Goal: Task Accomplishment & Management: Use online tool/utility

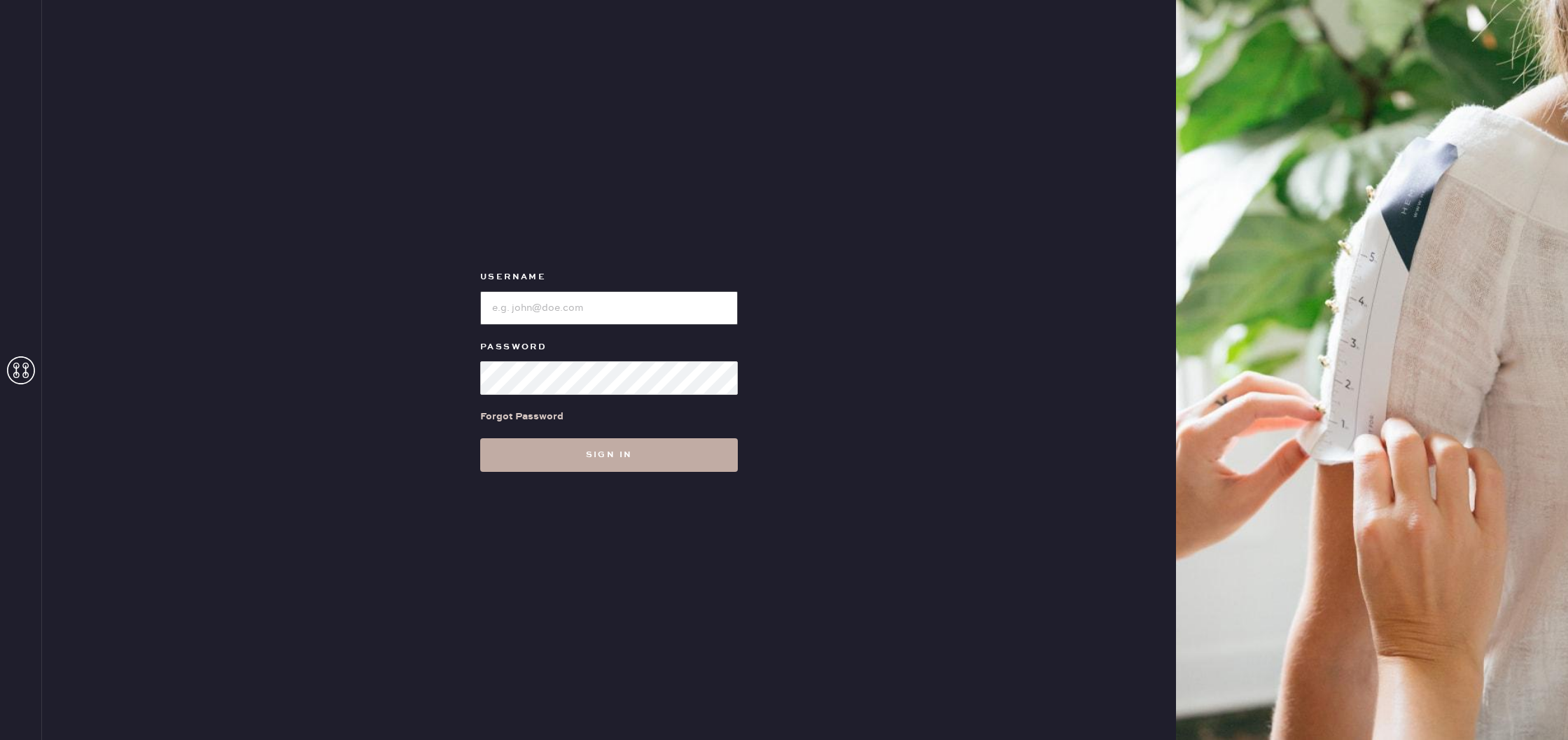
type input "reformationboston"
click at [653, 462] on button "Sign in" at bounding box center [609, 455] width 258 height 34
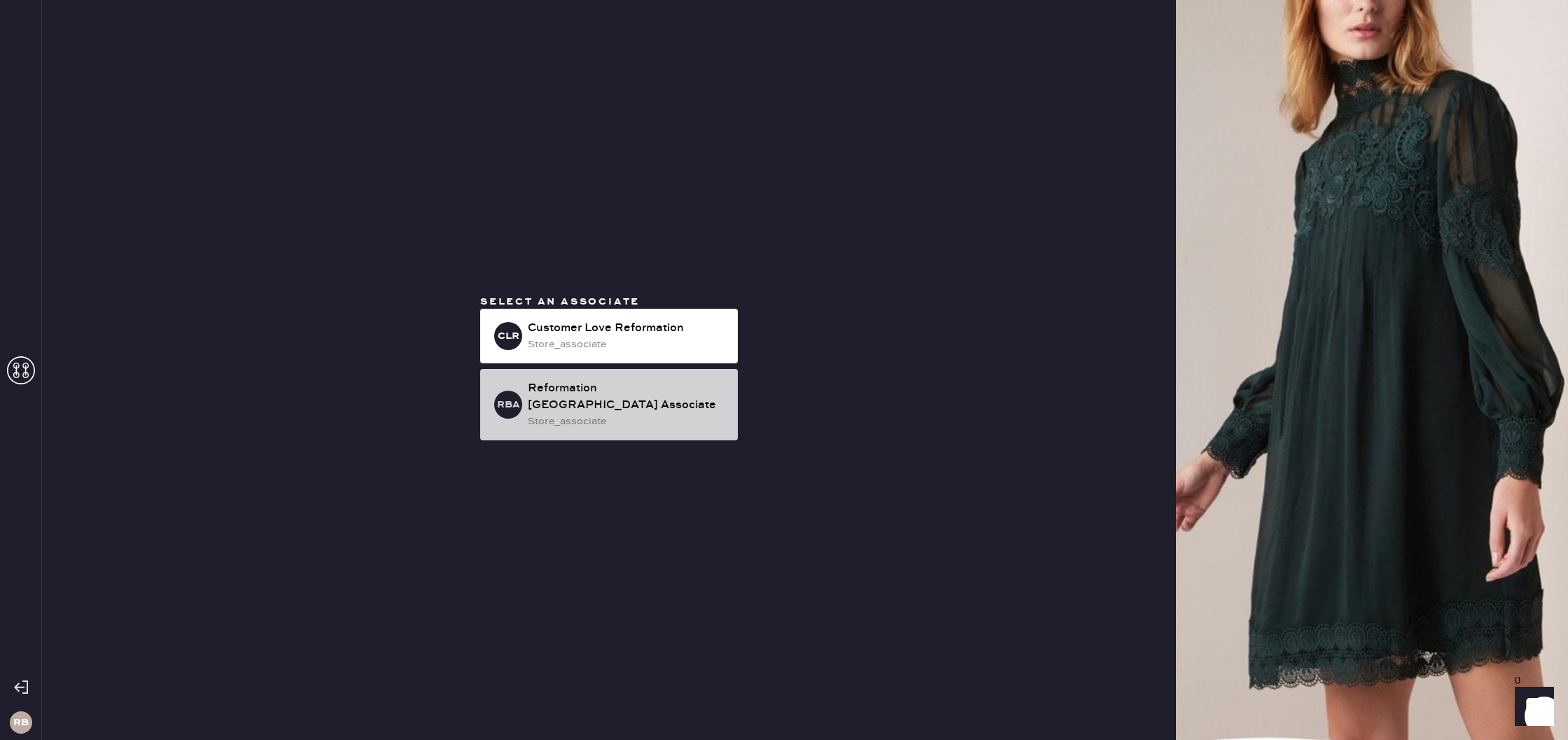
click at [651, 395] on div "Reformation [GEOGRAPHIC_DATA] Associate" at bounding box center [627, 397] width 199 height 34
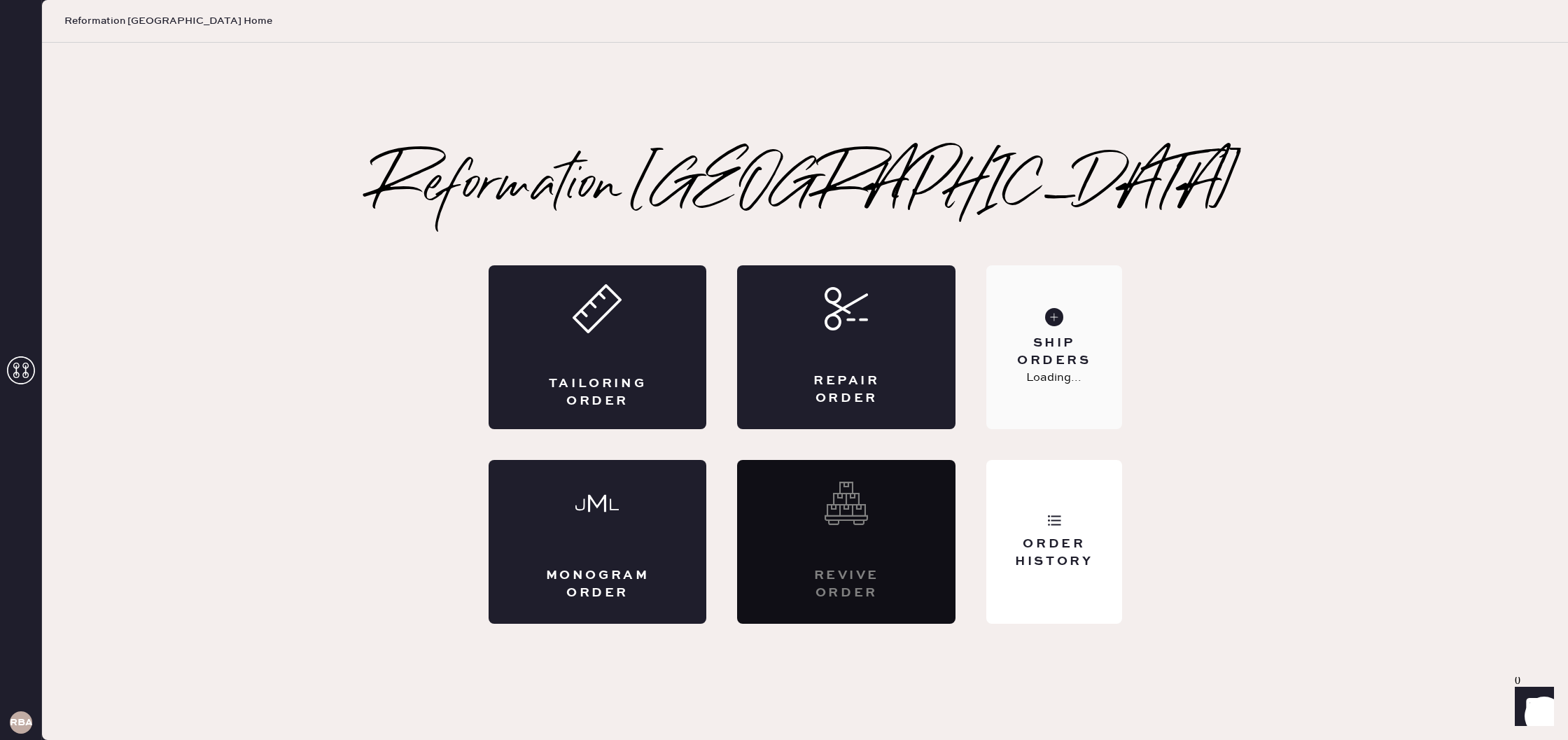
click at [1058, 390] on div "Ship Orders Loading..." at bounding box center [1053, 347] width 135 height 164
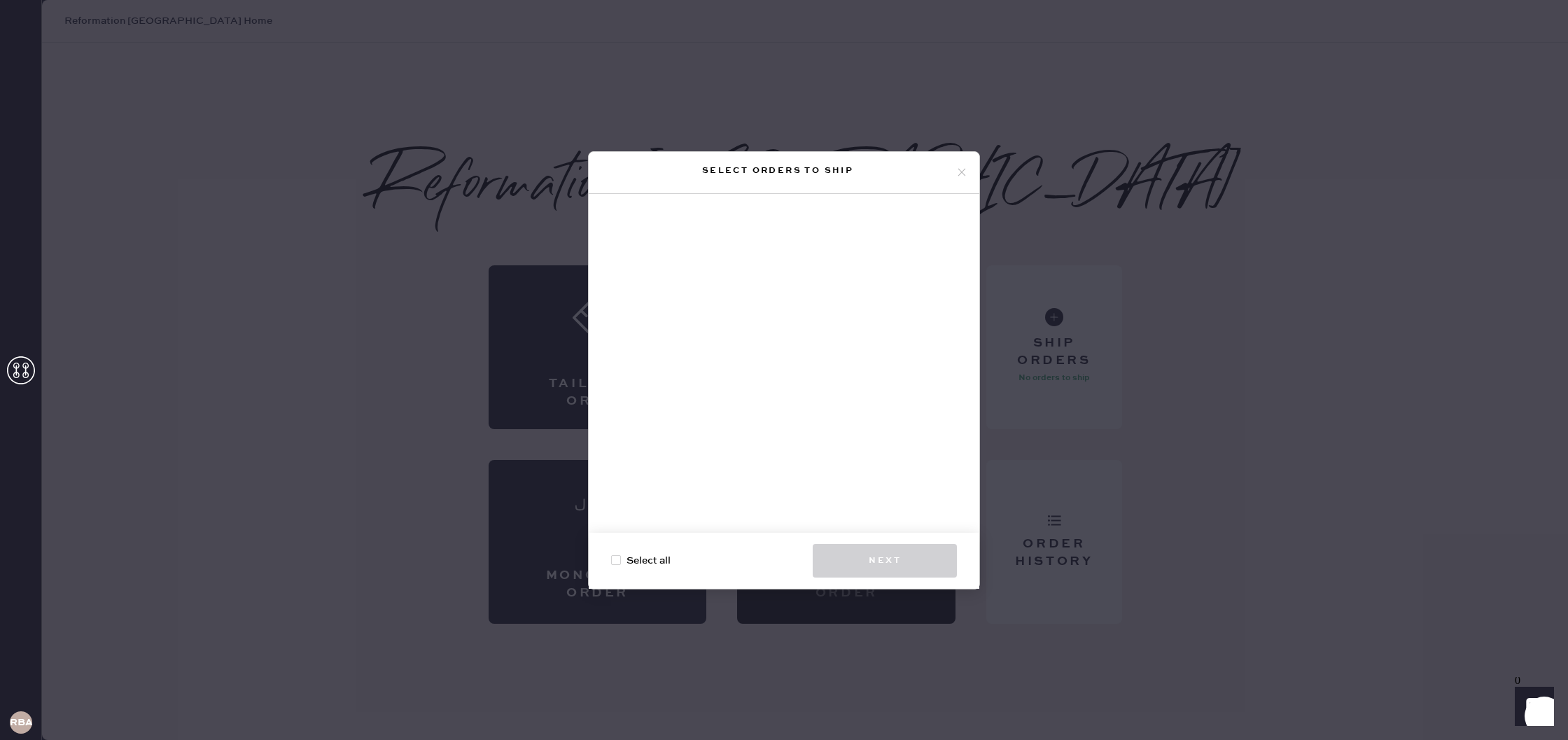
click at [958, 174] on icon at bounding box center [961, 171] width 13 height 13
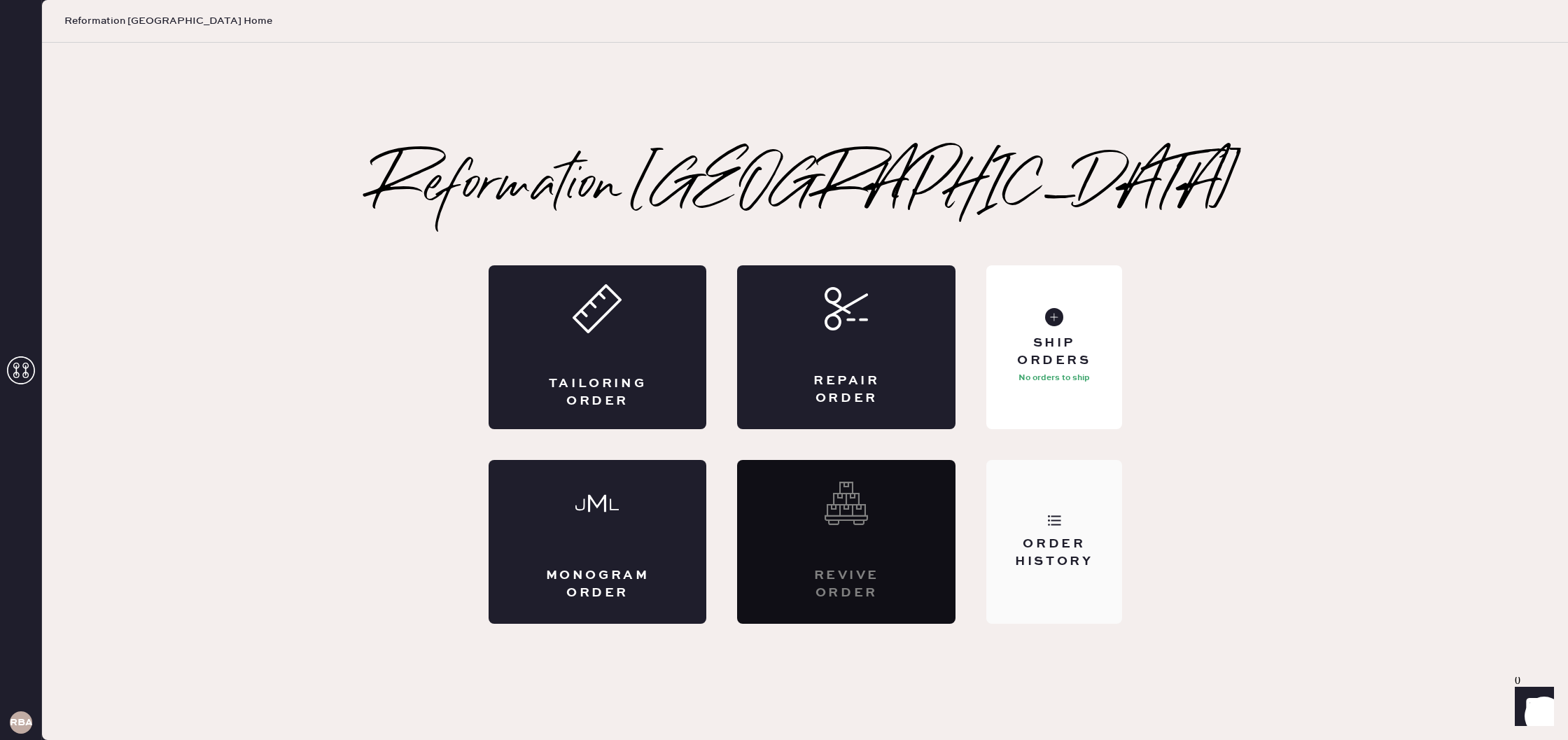
click at [1052, 497] on div "Order History" at bounding box center [1053, 541] width 135 height 164
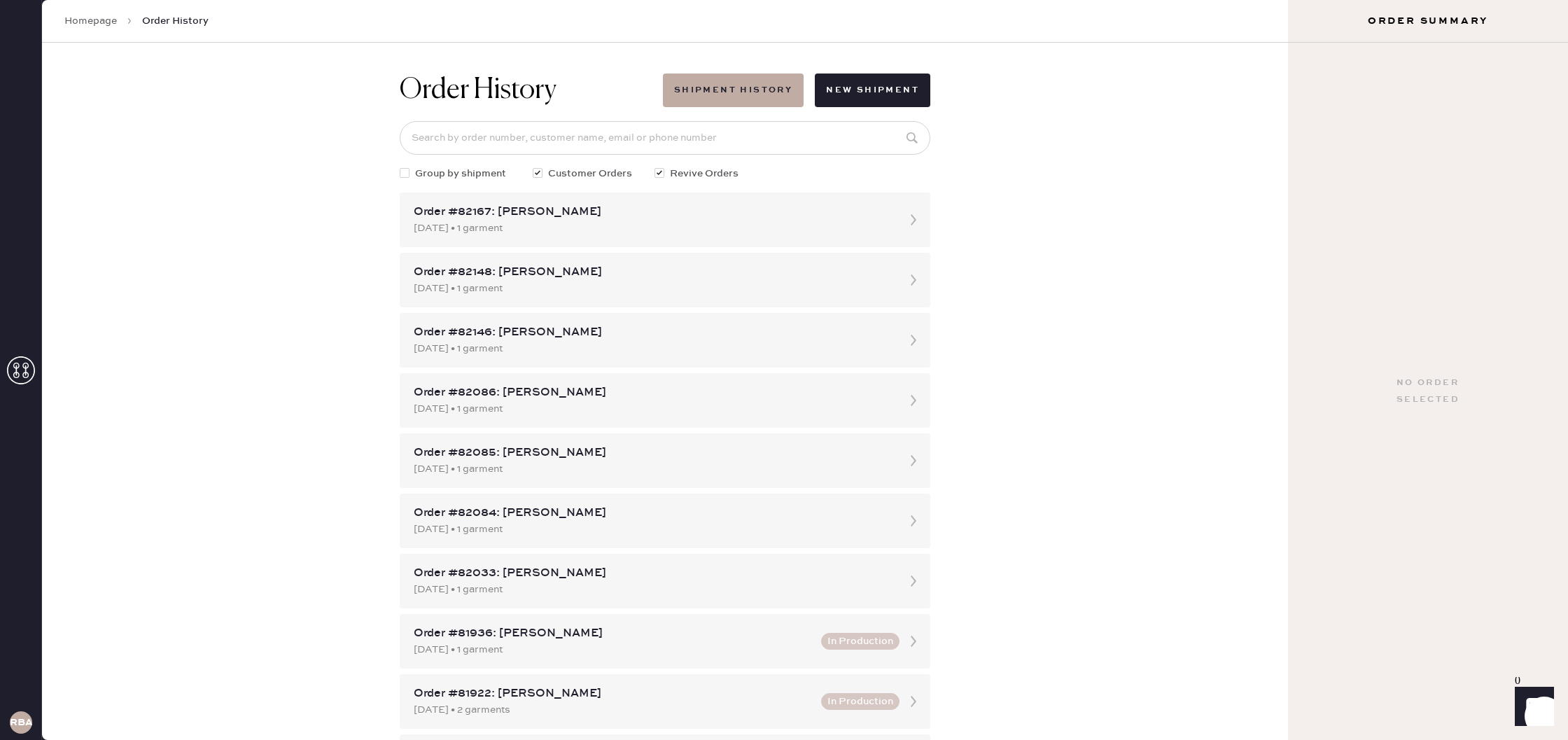
click at [407, 169] on div at bounding box center [405, 173] width 10 height 10
click at [400, 166] on input "Group by shipment" at bounding box center [400, 165] width 1 height 1
checkbox input "true"
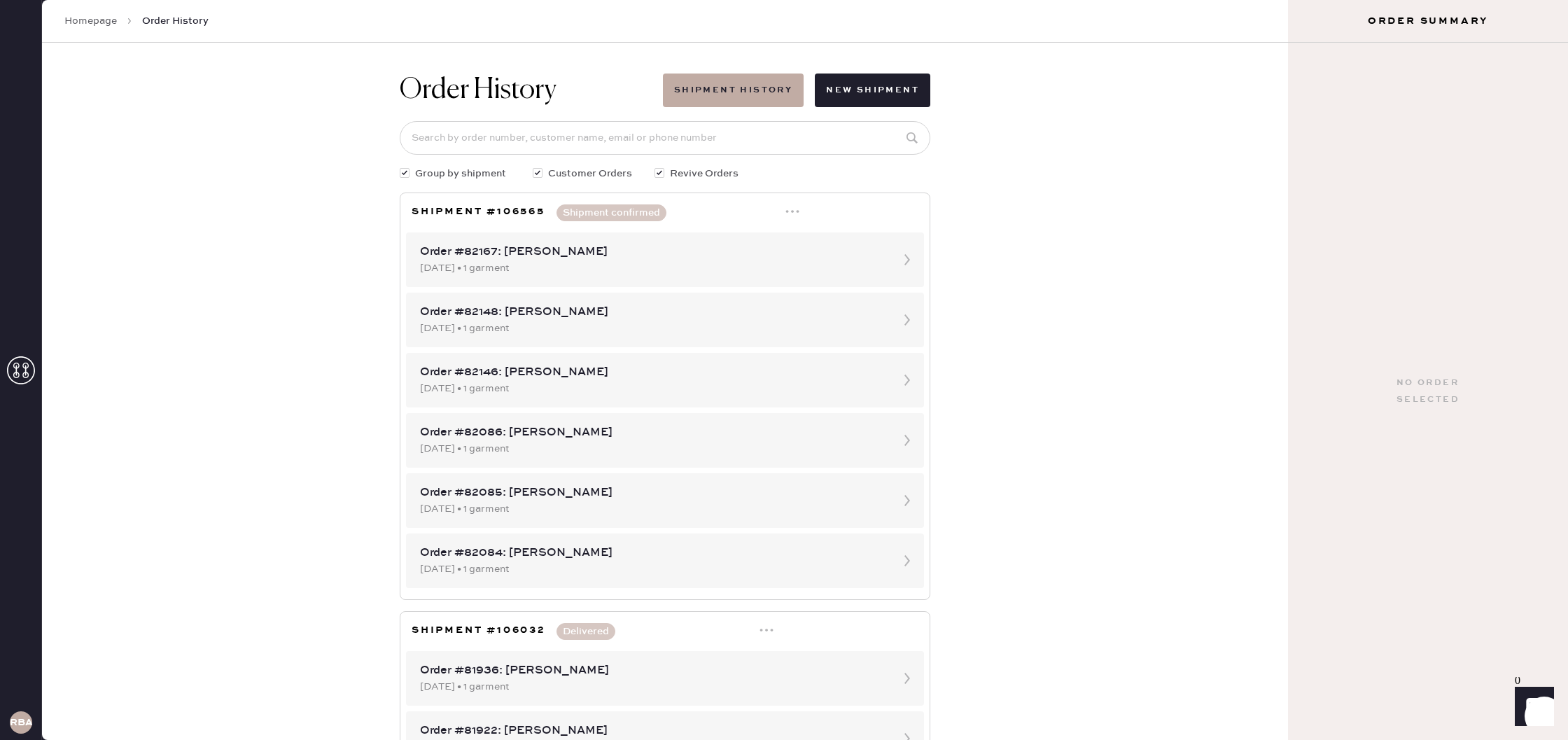
click at [790, 214] on icon at bounding box center [792, 211] width 14 height 14
click at [773, 235] on div "Print Shipping Label" at bounding box center [734, 238] width 97 height 15
click at [1179, 97] on div "Order History Shipment History New Shipment Group by shipment Customer Orders R…" at bounding box center [664, 390] width 1246 height 697
